Goal: Task Accomplishment & Management: Complete application form

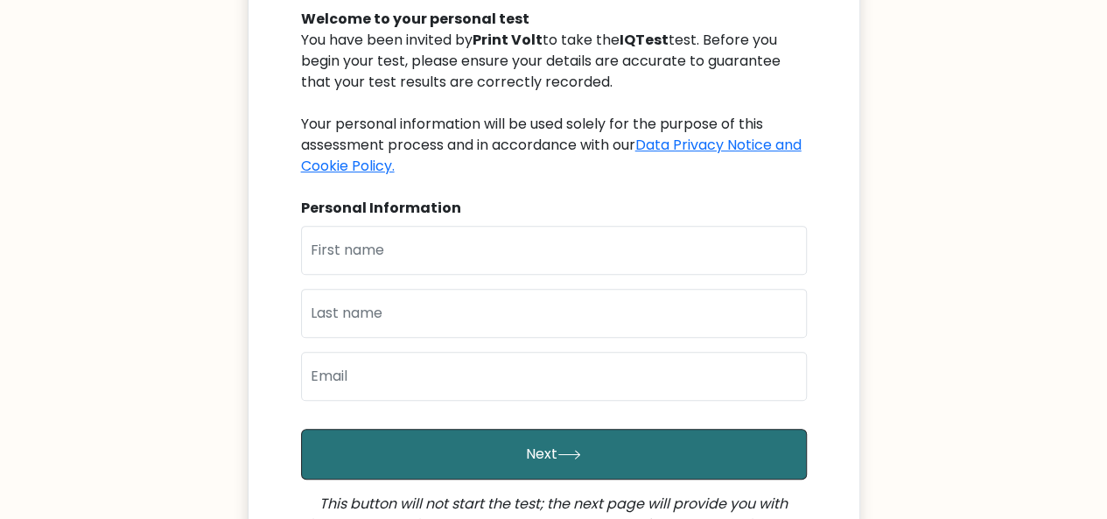
scroll to position [201, 0]
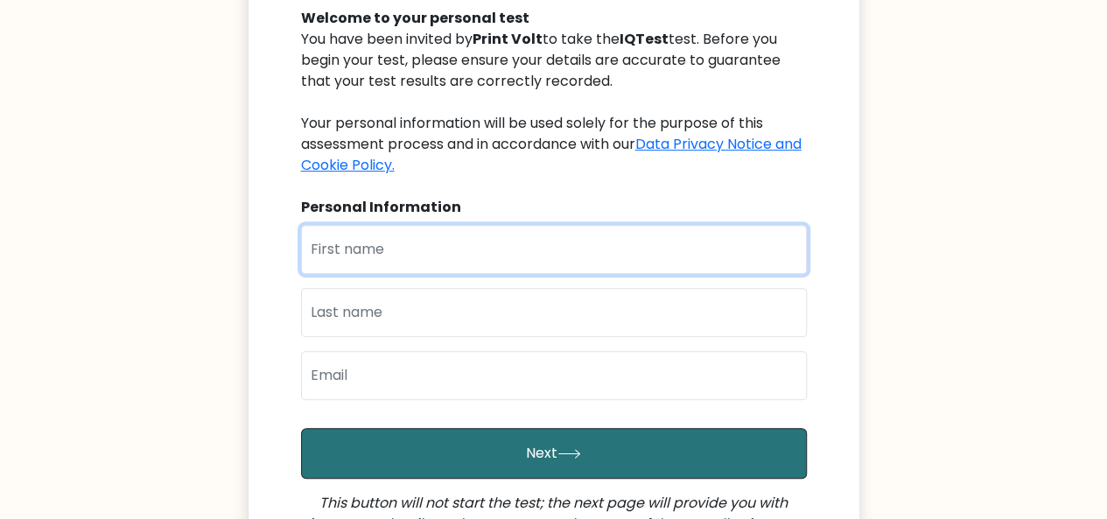
click at [369, 239] on input "text" at bounding box center [554, 249] width 506 height 49
type input "Nabila"
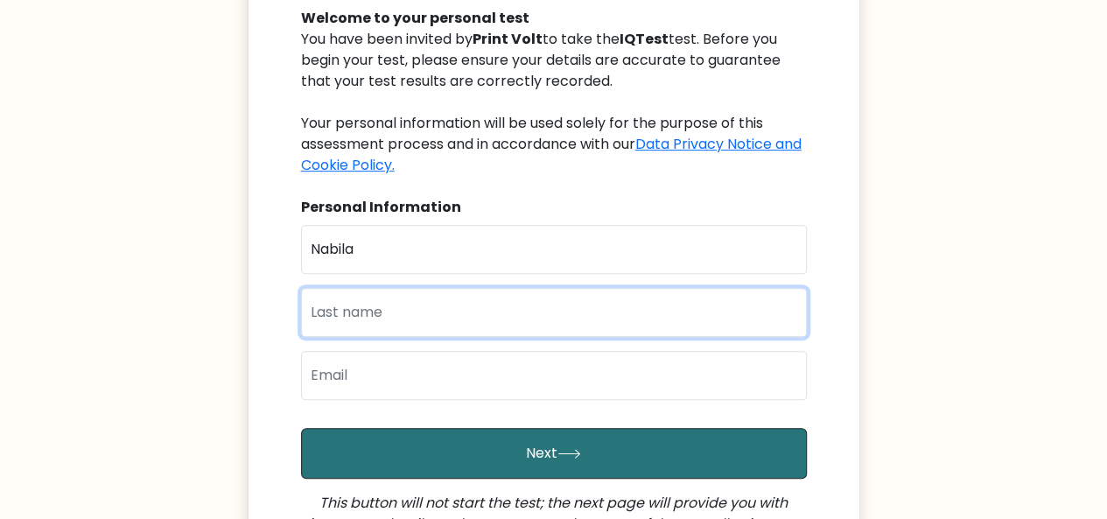
type input "[PERSON_NAME]"
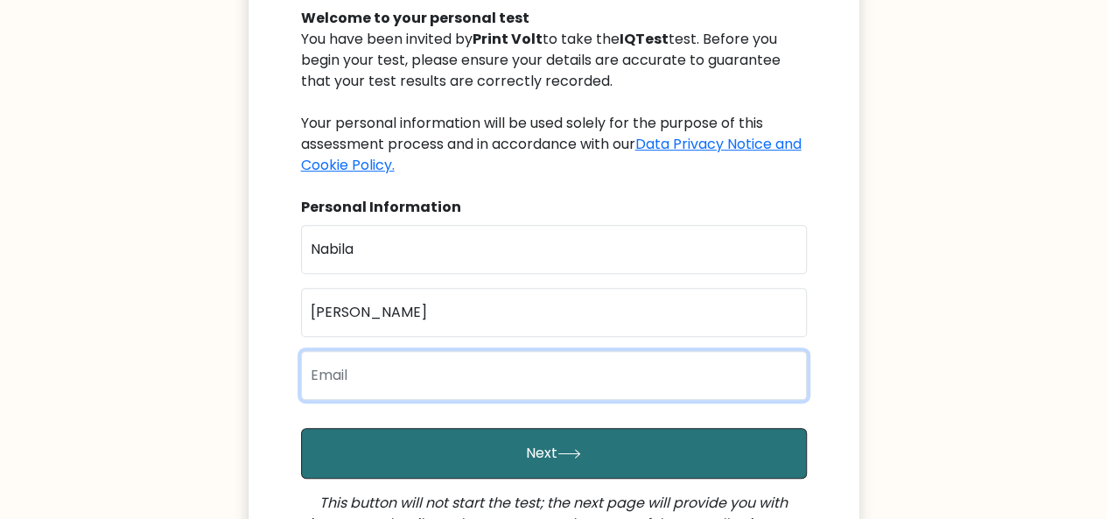
type input "[EMAIL_ADDRESS][DOMAIN_NAME]"
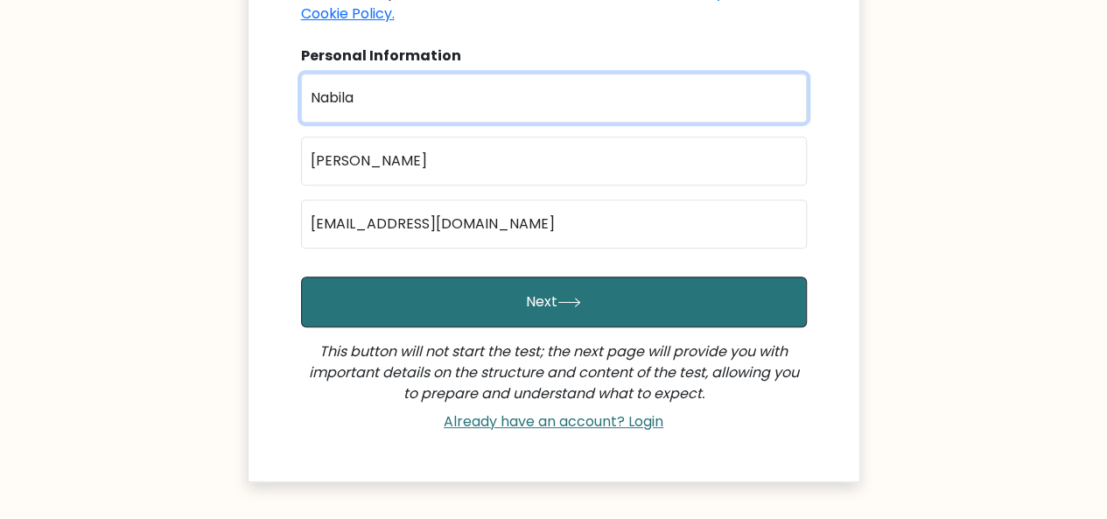
scroll to position [354, 0]
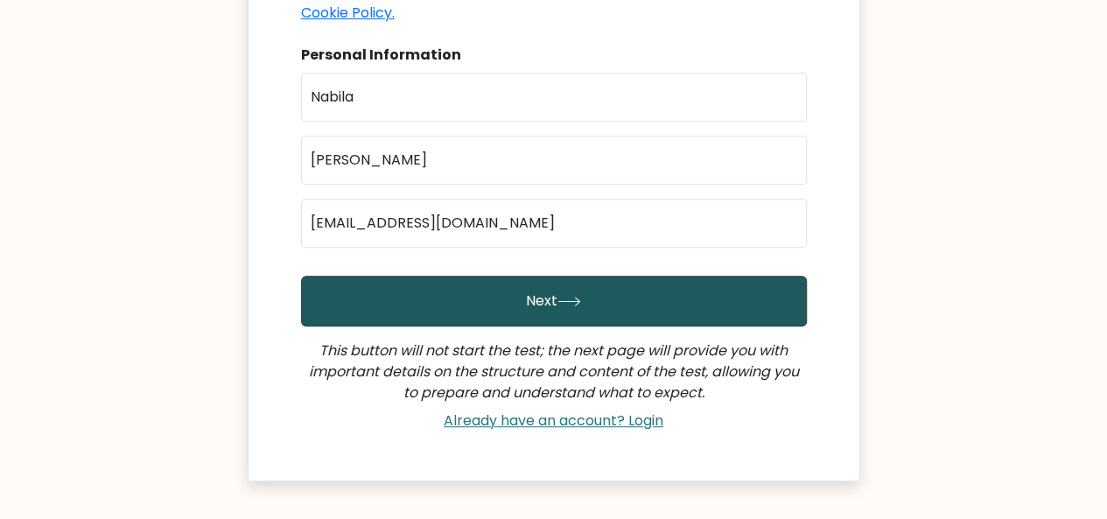
click at [558, 305] on icon "submit" at bounding box center [570, 302] width 24 height 10
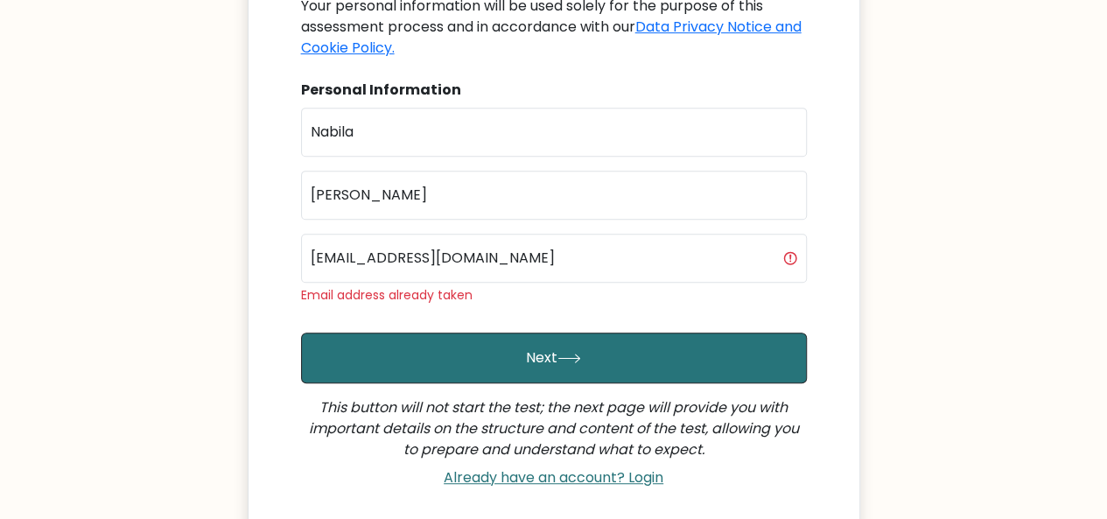
scroll to position [320, 0]
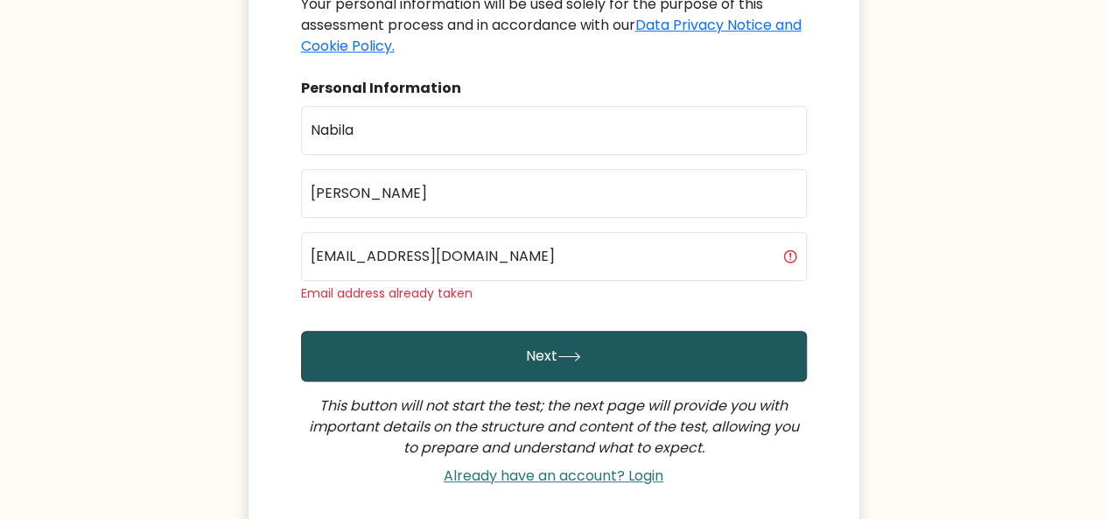
click at [568, 352] on icon "submit" at bounding box center [570, 357] width 24 height 10
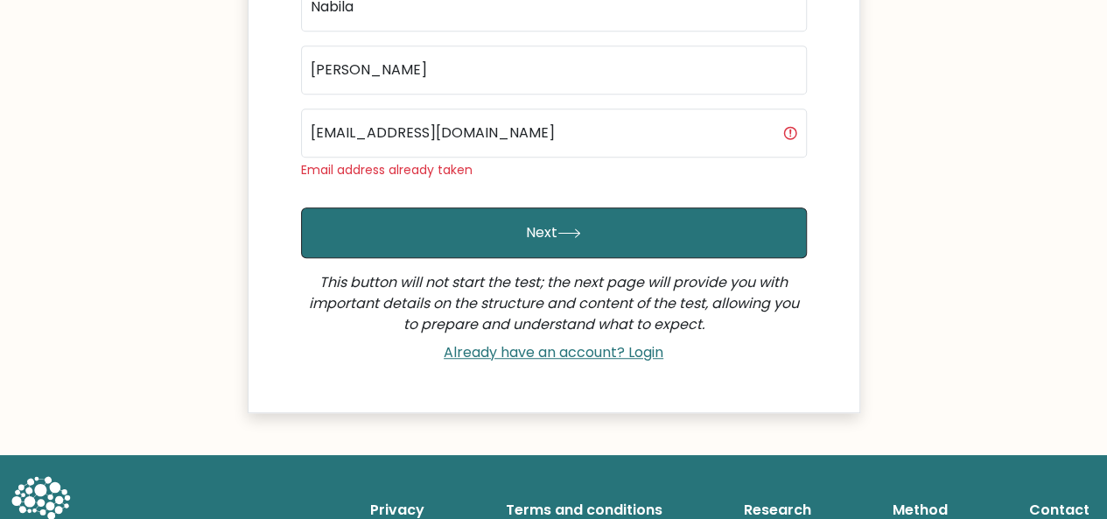
scroll to position [445, 0]
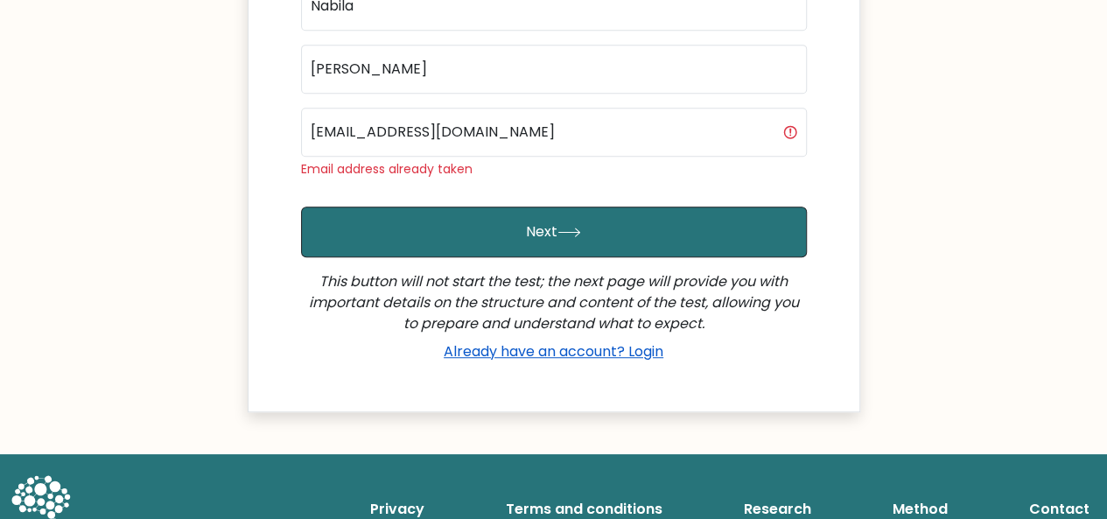
click at [583, 353] on link "Already have an account? Login" at bounding box center [554, 351] width 234 height 20
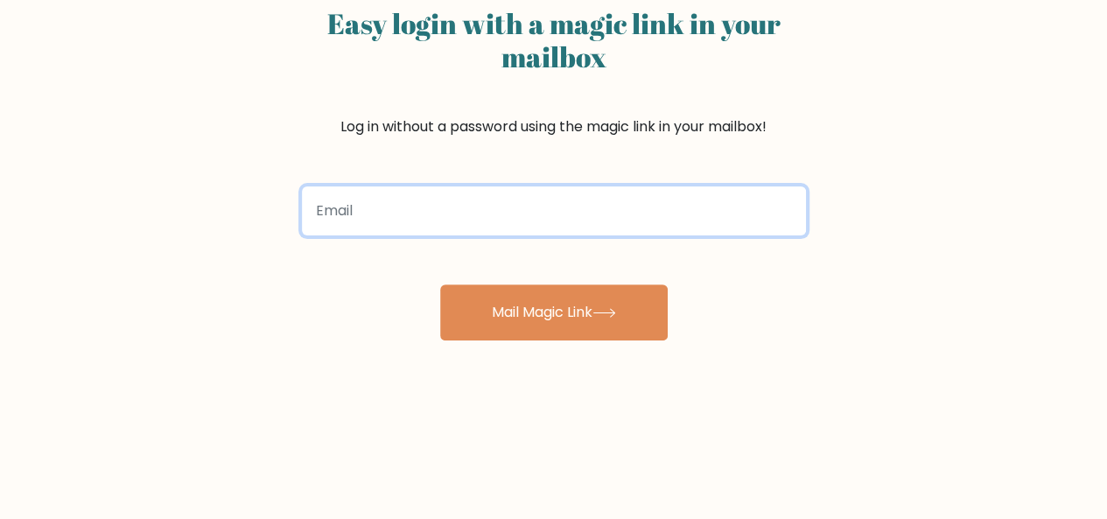
scroll to position [141, 0]
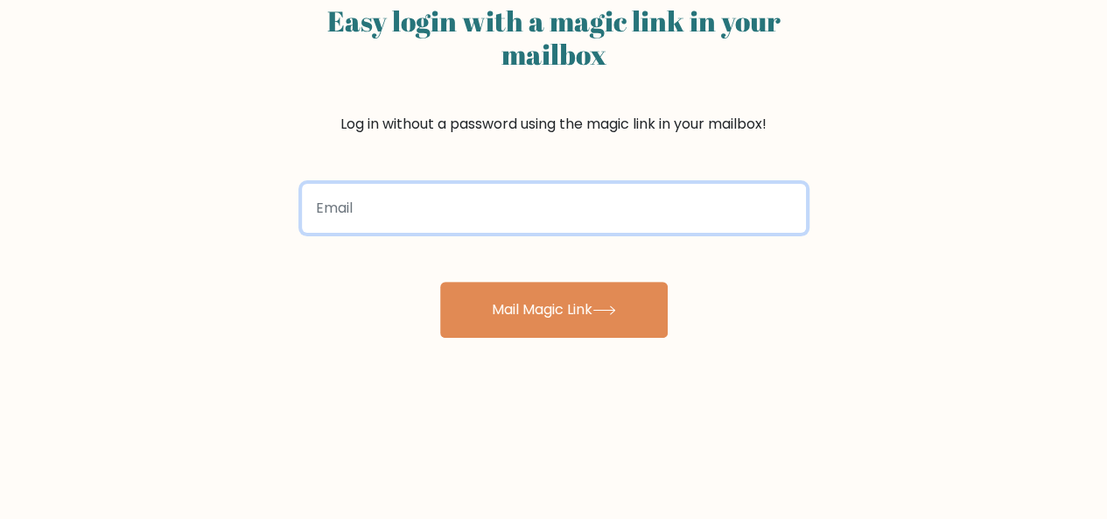
click at [353, 209] on input "email" at bounding box center [554, 208] width 504 height 49
type input "[EMAIL_ADDRESS][DOMAIN_NAME]"
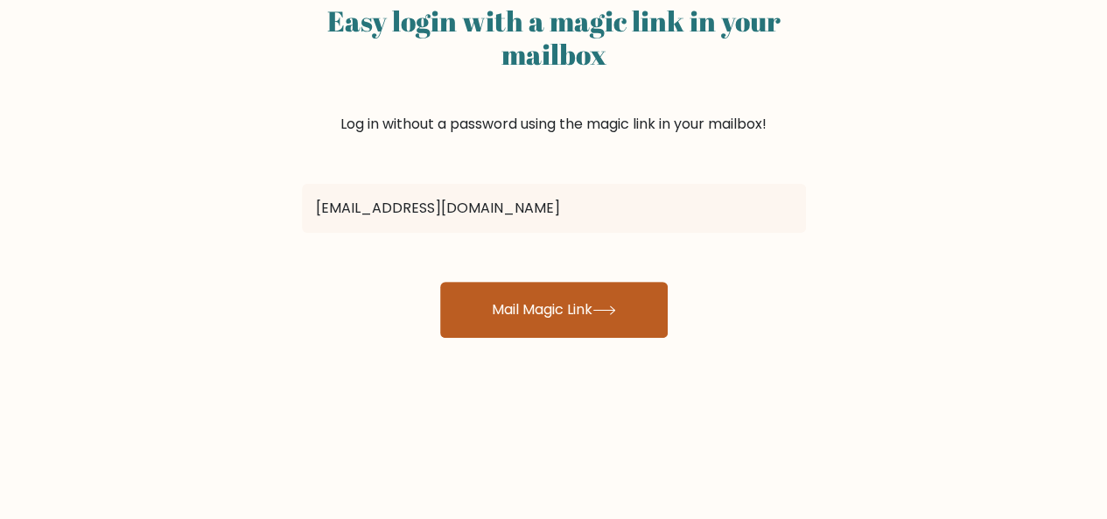
click at [558, 302] on button "Mail Magic Link" at bounding box center [554, 310] width 228 height 56
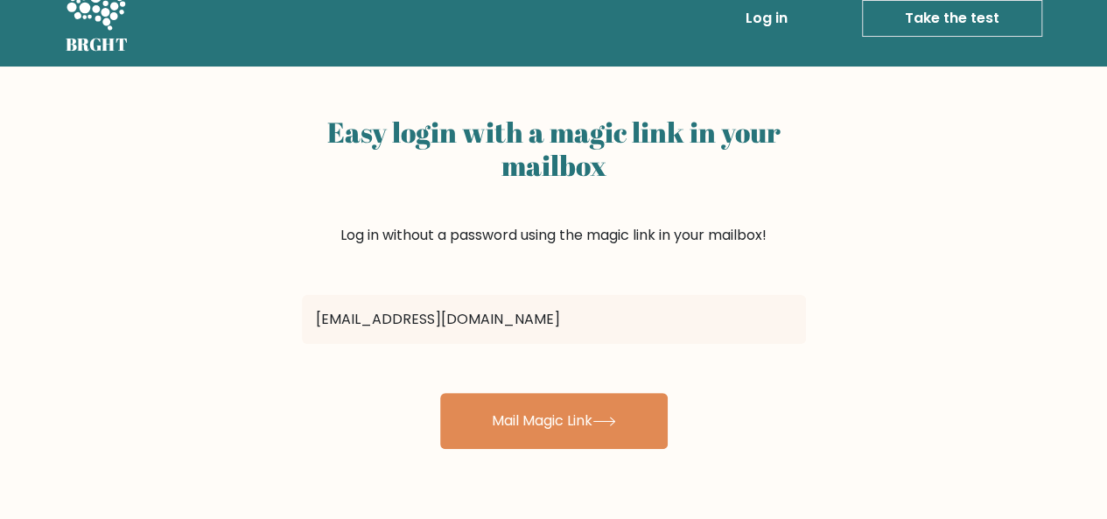
scroll to position [29, 0]
